Goal: Transaction & Acquisition: Register for event/course

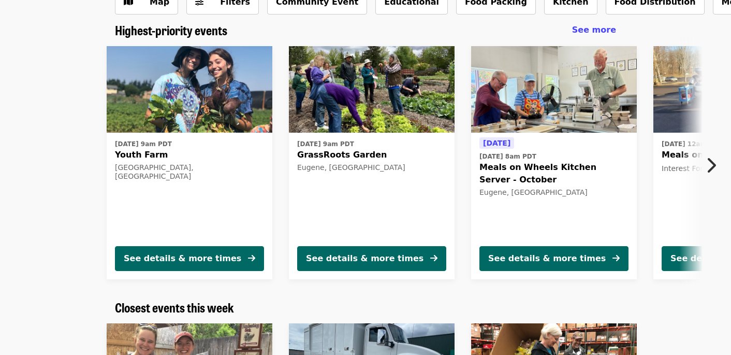
scroll to position [87, 0]
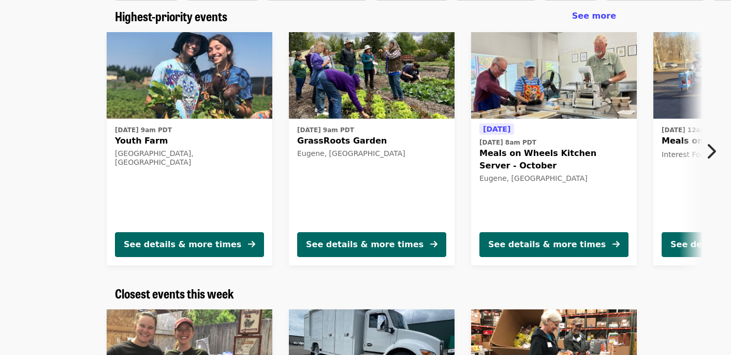
click at [714, 147] on icon "chevron-right icon" at bounding box center [710, 151] width 10 height 20
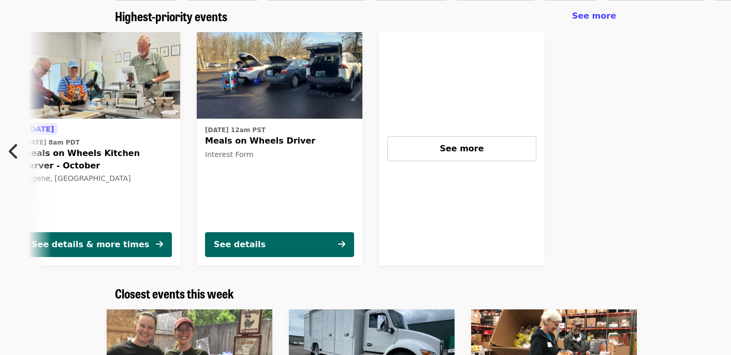
scroll to position [0, 459]
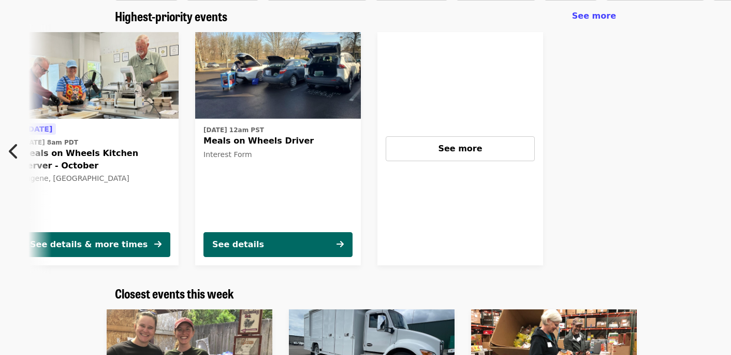
click at [10, 149] on icon "chevron-left icon" at bounding box center [14, 151] width 10 height 20
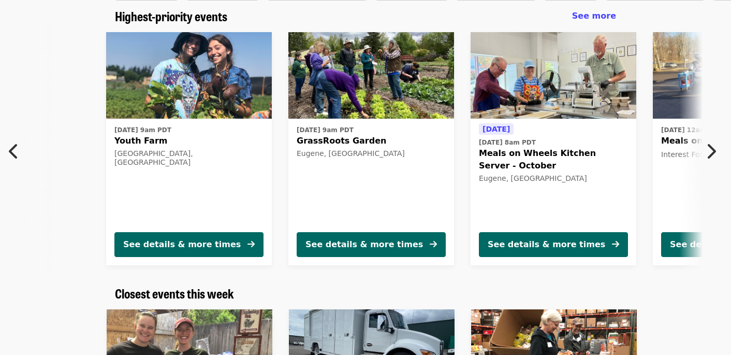
scroll to position [0, 0]
click at [711, 153] on icon "chevron-right icon" at bounding box center [710, 151] width 10 height 20
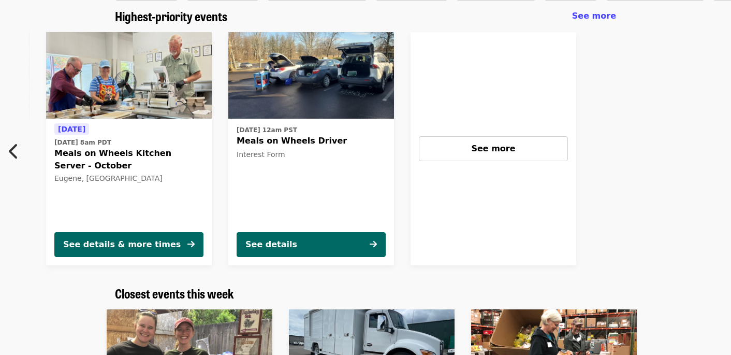
scroll to position [0, 459]
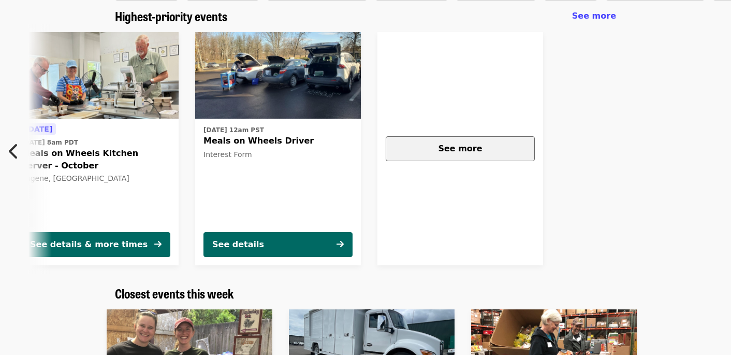
click at [482, 152] on div "See more" at bounding box center [459, 148] width 131 height 12
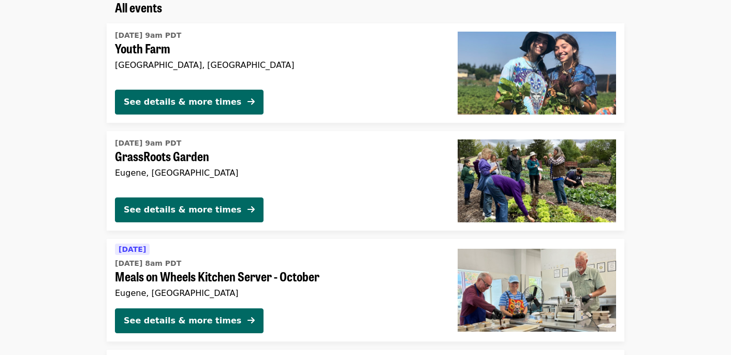
scroll to position [89, 0]
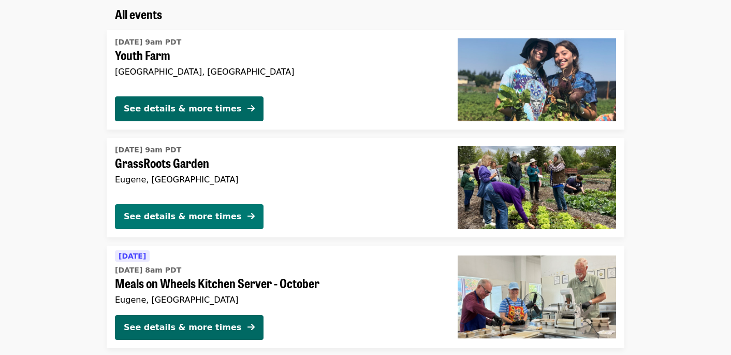
click at [196, 217] on div "See details & more times" at bounding box center [182, 216] width 117 height 12
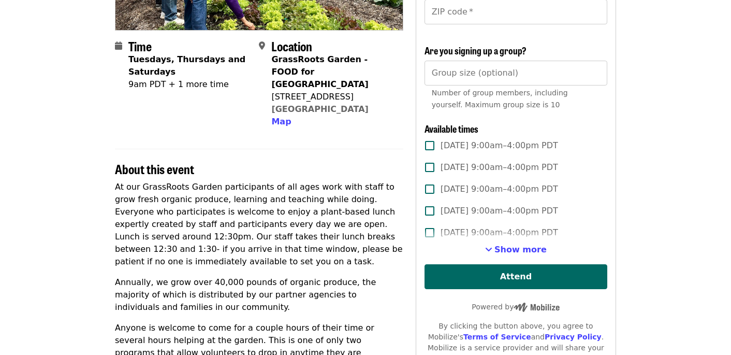
scroll to position [218, 0]
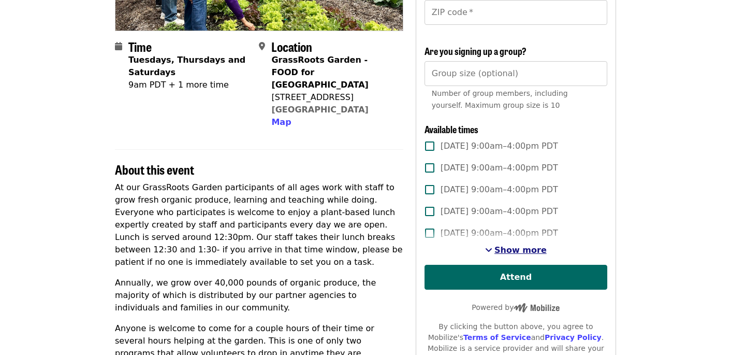
click at [500, 253] on span "Show more" at bounding box center [520, 250] width 52 height 10
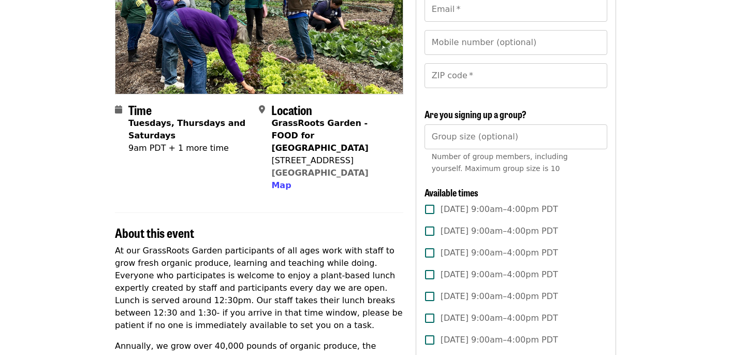
scroll to position [161, 0]
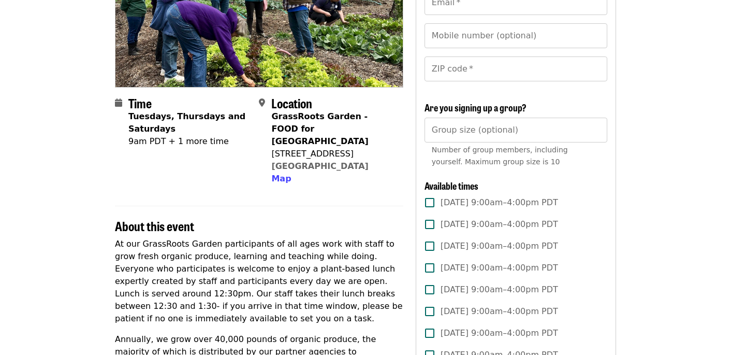
click at [174, 141] on div "9am PDT + 1 more time" at bounding box center [189, 141] width 122 height 12
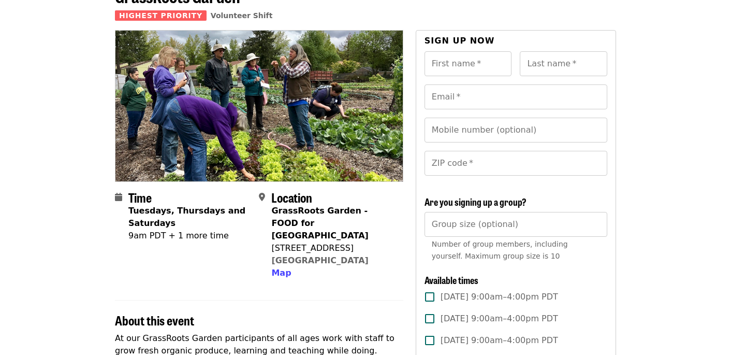
scroll to position [70, 0]
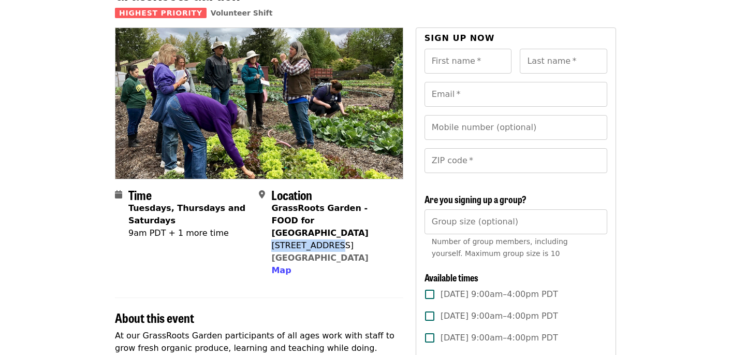
drag, startPoint x: 273, startPoint y: 234, endPoint x: 335, endPoint y: 233, distance: 62.1
click at [335, 239] on div "1465 Coburg Rd" at bounding box center [332, 245] width 123 height 12
copy div "1465 Coburg Rd"
